Goal: Task Accomplishment & Management: Use online tool/utility

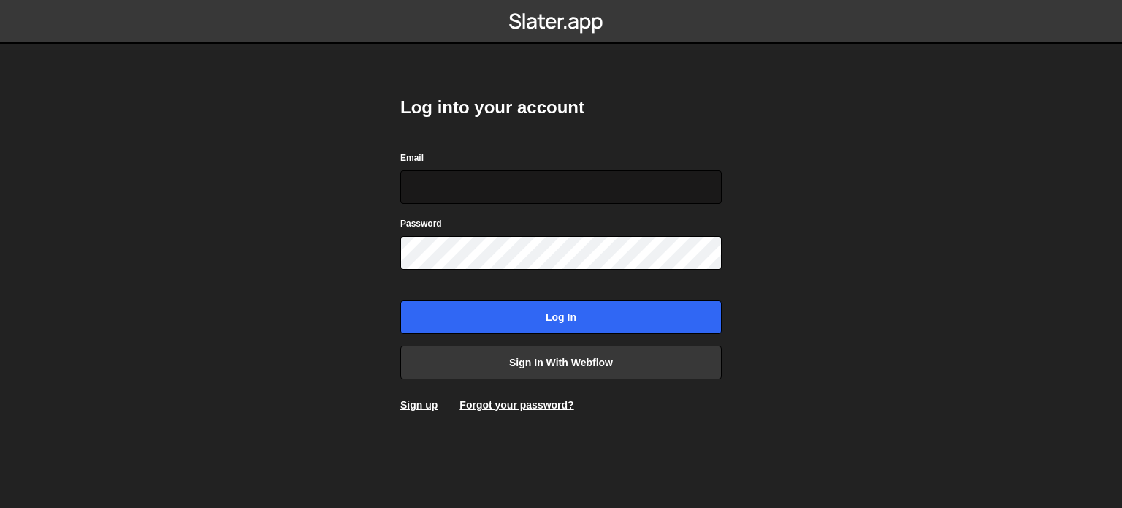
drag, startPoint x: 532, startPoint y: 178, endPoint x: 531, endPoint y: 190, distance: 11.8
click at [532, 178] on input "Email" at bounding box center [560, 187] width 321 height 34
type input "willoz1337@gmail.com"
click at [400, 300] on input "Log in" at bounding box center [560, 317] width 321 height 34
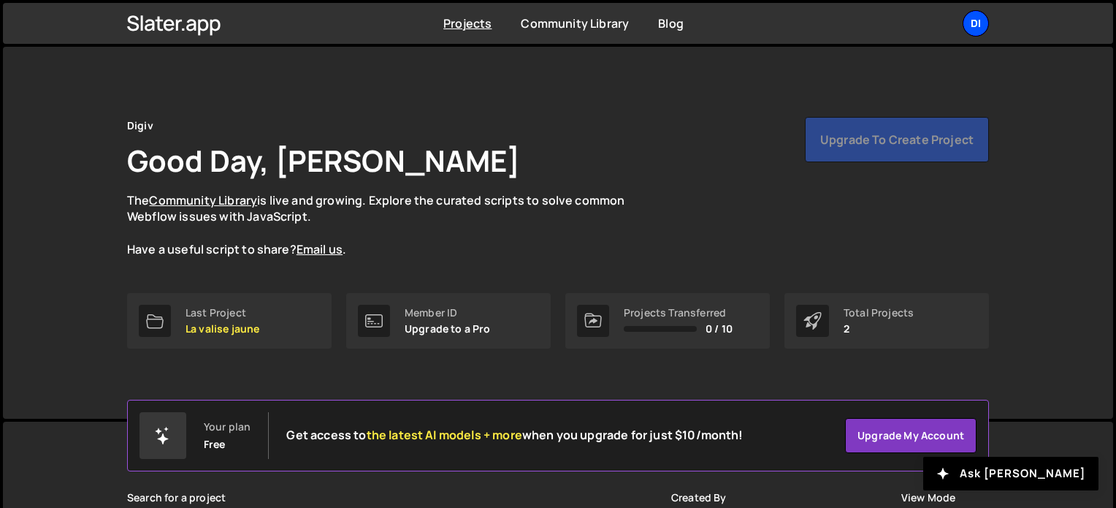
click at [976, 28] on div "Di" at bounding box center [976, 23] width 26 height 26
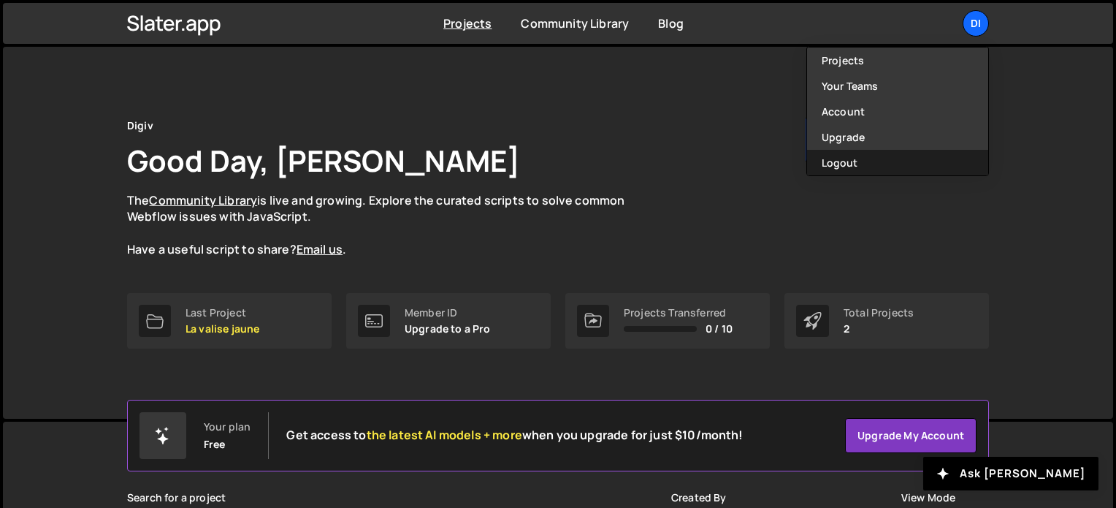
click at [867, 159] on button "Logout" at bounding box center [897, 163] width 181 height 26
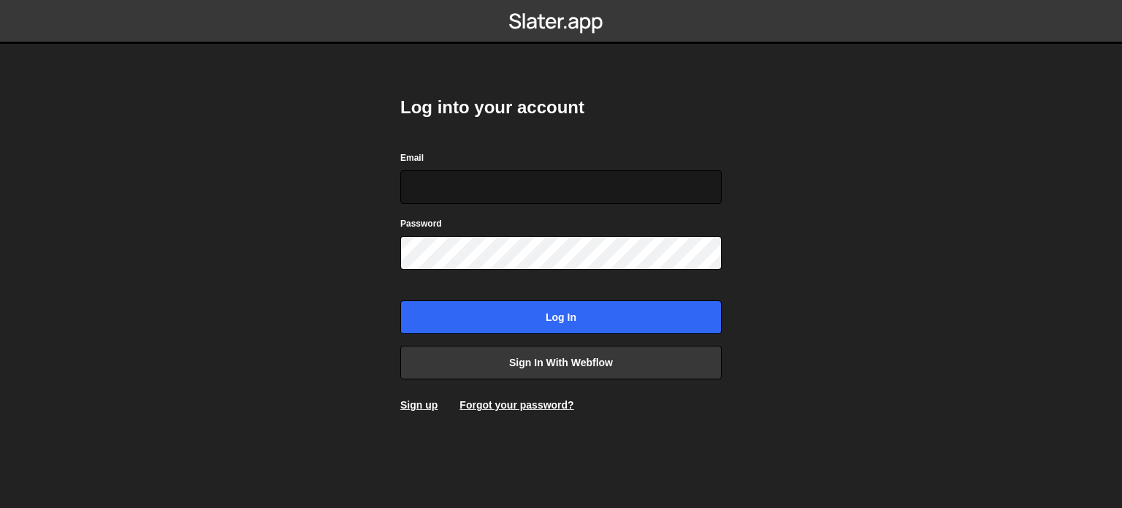
click at [450, 194] on input "Email" at bounding box center [560, 187] width 321 height 34
click at [554, 155] on div "Email thibautg.dev@gmail.c" at bounding box center [560, 177] width 321 height 54
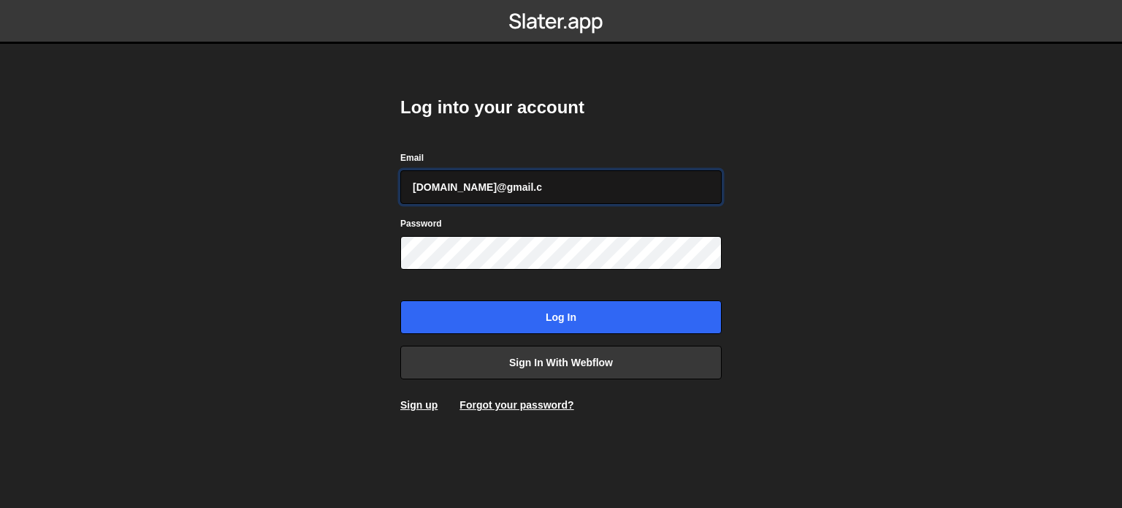
click at [538, 180] on input "thibautg.dev@gmail.c" at bounding box center [560, 187] width 321 height 34
type input "[DOMAIN_NAME][EMAIL_ADDRESS][DOMAIN_NAME]"
click at [400, 300] on input "Log in" at bounding box center [560, 317] width 321 height 34
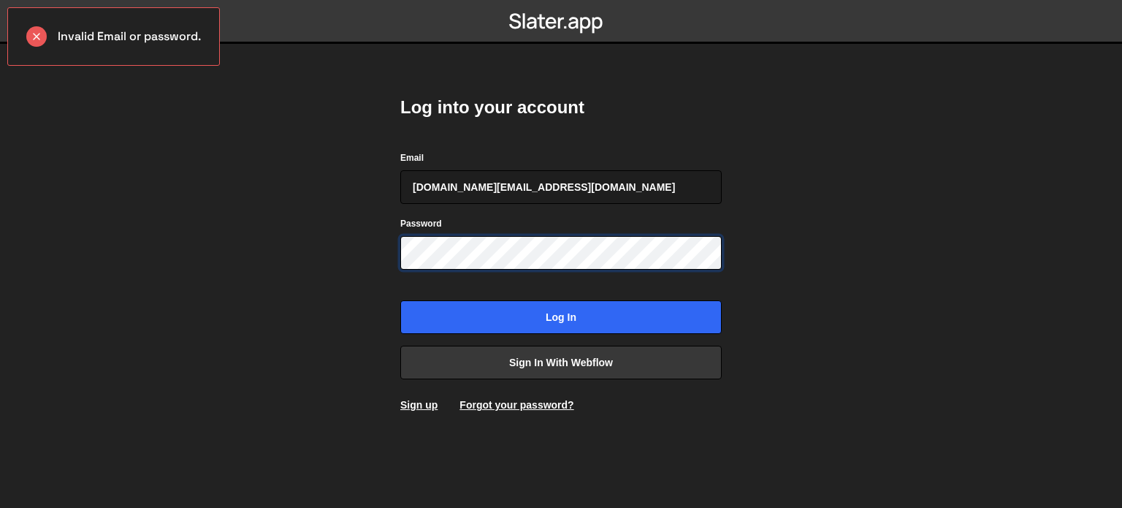
click at [400, 300] on input "Log in" at bounding box center [560, 317] width 321 height 34
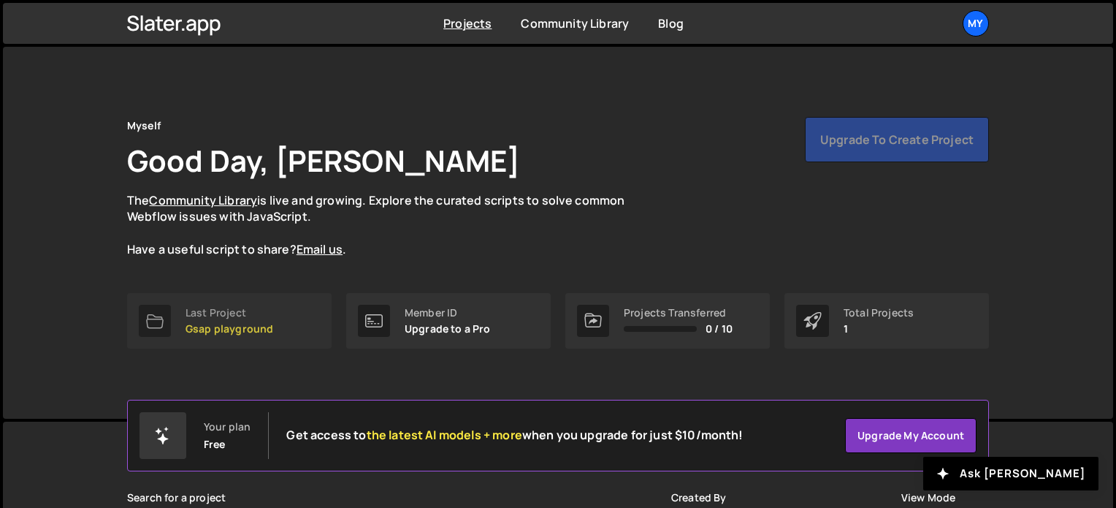
click at [271, 321] on link "Last Project Gsap playground" at bounding box center [229, 321] width 205 height 56
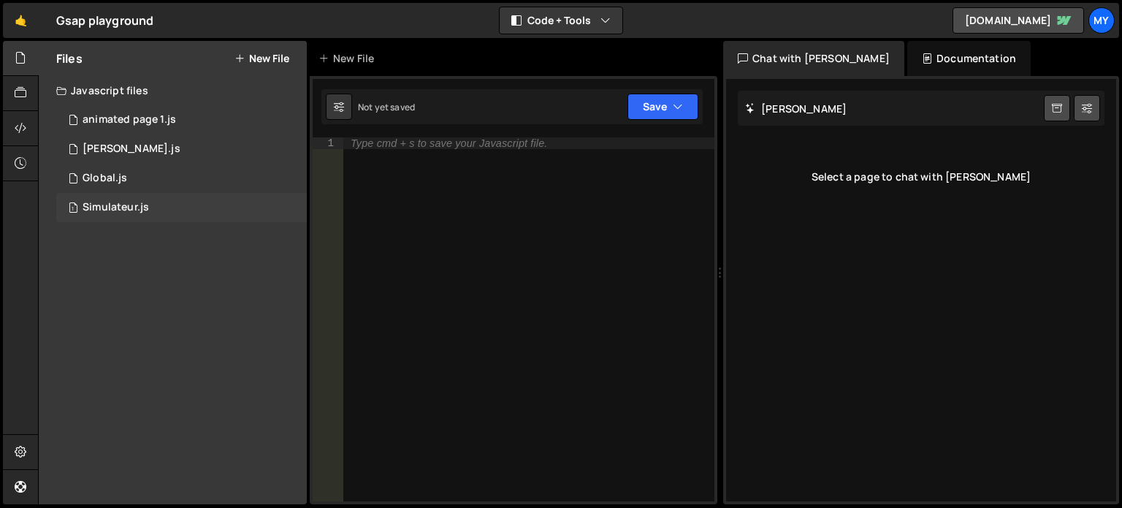
click at [140, 206] on div "Simulateur.js" at bounding box center [116, 207] width 66 height 13
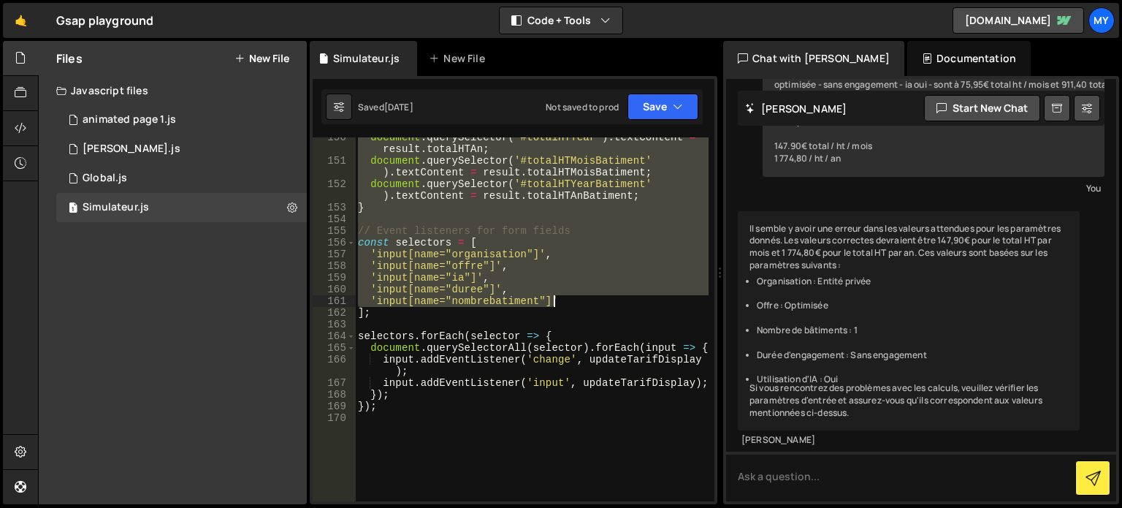
scroll to position [2104, 0]
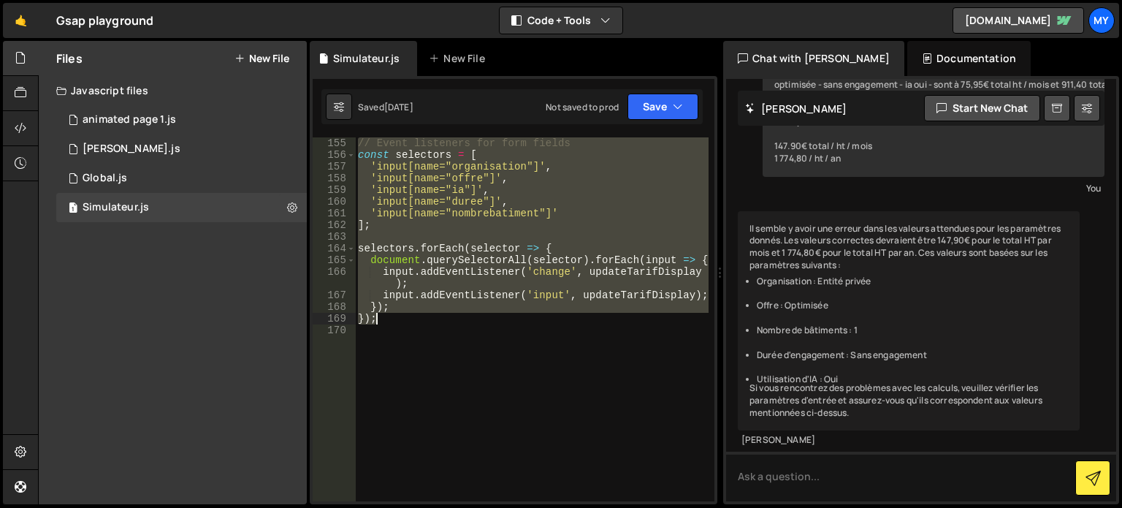
drag, startPoint x: 359, startPoint y: 143, endPoint x: 648, endPoint y: 321, distance: 339.7
click at [648, 321] on div "// Event listeners for form fields const selectors = [ 'input[name="organisatio…" at bounding box center [532, 330] width 354 height 387
type textarea "}); });"
click at [417, 325] on div "// Event listeners for form fields const selectors = [ 'input[name="organisatio…" at bounding box center [532, 330] width 354 height 387
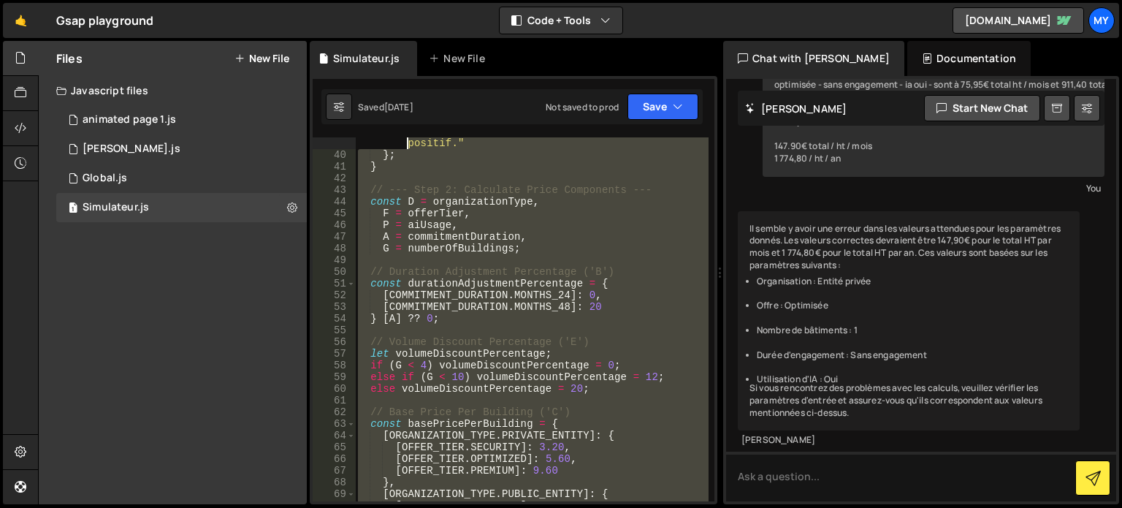
scroll to position [0, 0]
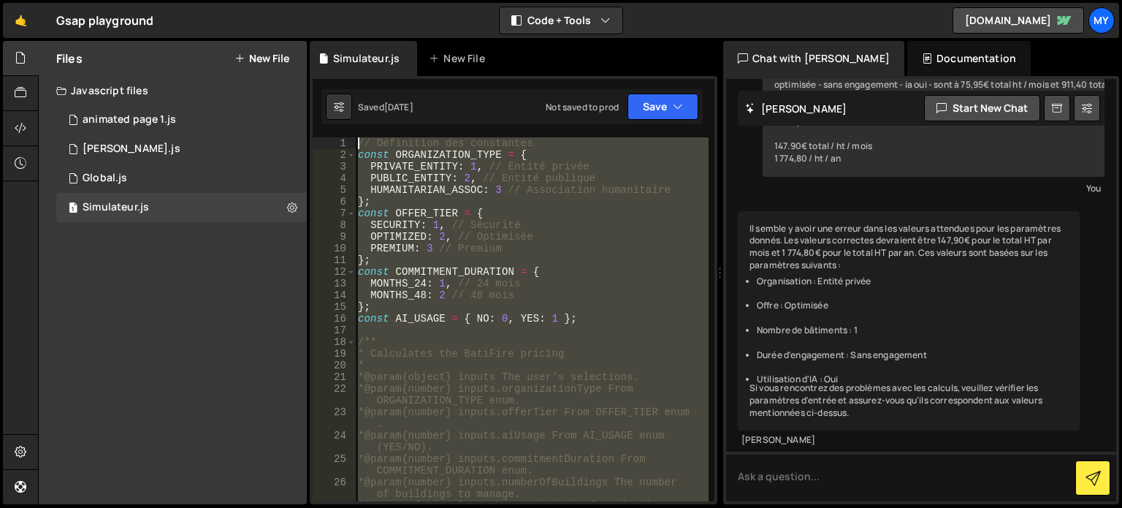
drag, startPoint x: 411, startPoint y: 326, endPoint x: 251, endPoint y: -39, distance: 399.0
click at [251, 0] on html "Projects [GEOGRAPHIC_DATA] Blog My Projects Your Teams Account Upgrade Logout" at bounding box center [561, 254] width 1122 height 508
type textarea "// Définition des constantes const ORGANIZATION_TYPE = {"
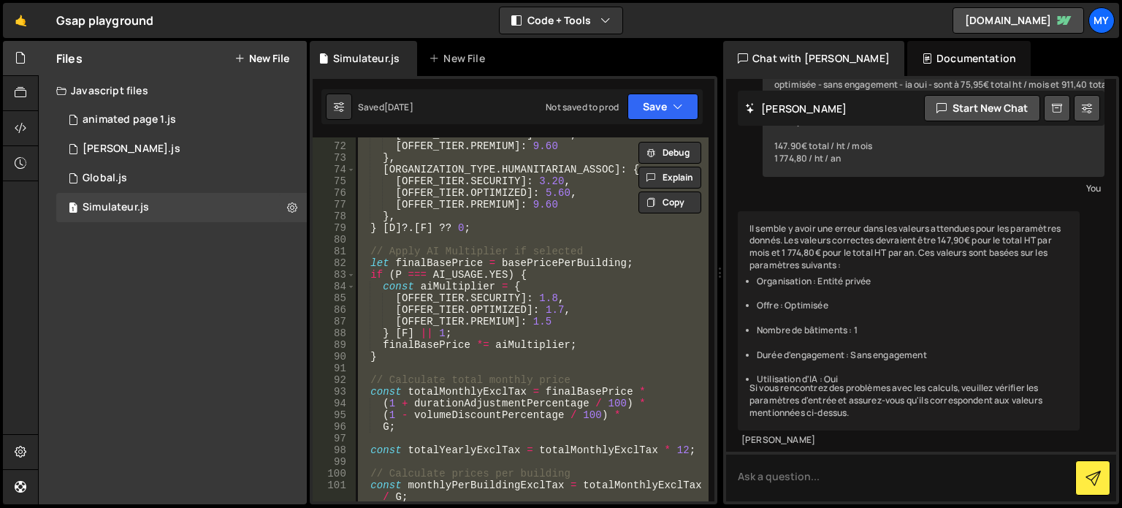
scroll to position [1227, 0]
